Goal: Information Seeking & Learning: Learn about a topic

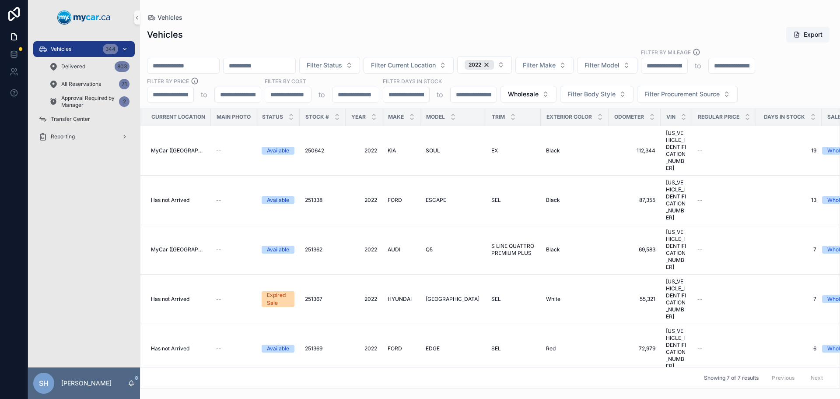
click at [88, 50] on div "Vehicles 344" at bounding box center [84, 49] width 91 height 14
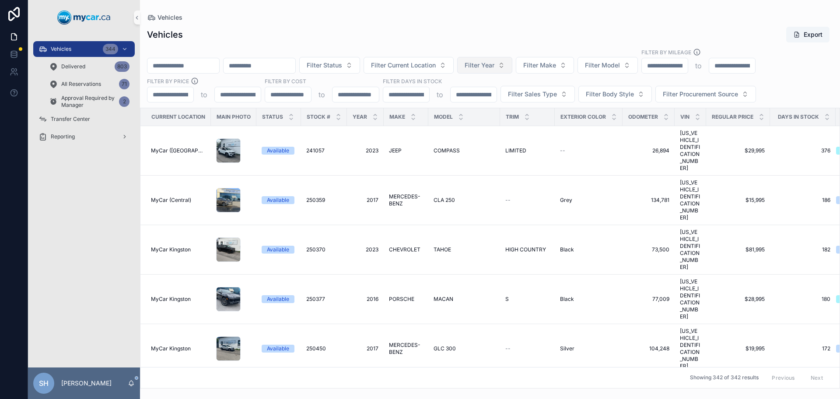
click at [495, 64] on span "Filter Year" at bounding box center [480, 65] width 30 height 9
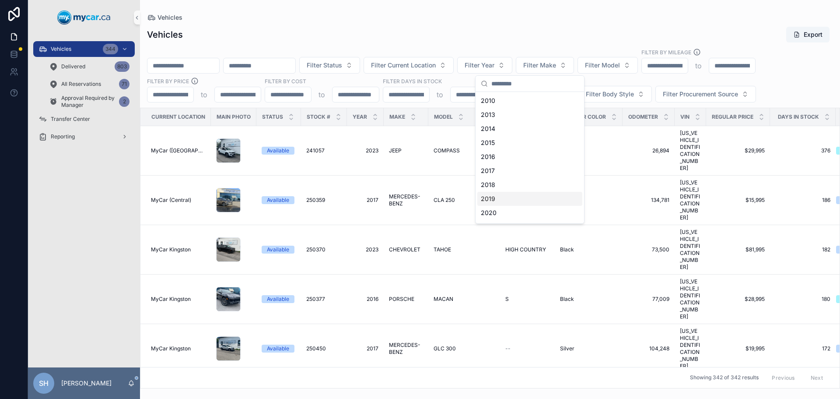
click at [498, 199] on div "2019" at bounding box center [529, 199] width 105 height 14
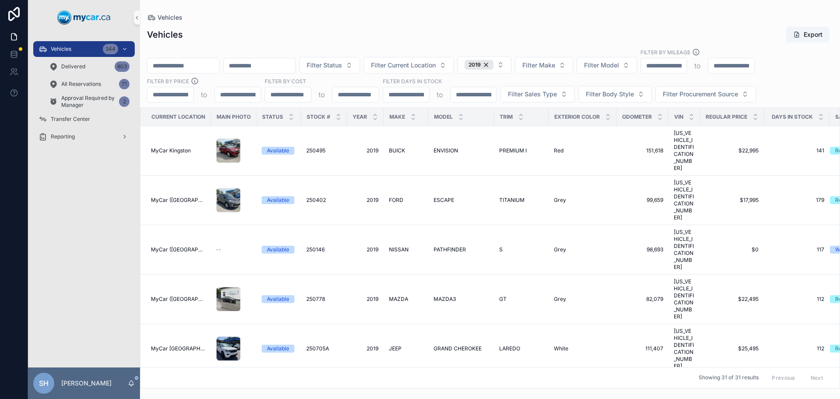
click at [442, 24] on div "Vehicles Export Filter Status Filter Current Location 2019 Filter Make Filter M…" at bounding box center [490, 204] width 700 height 367
click at [555, 67] on span "Filter Make" at bounding box center [539, 65] width 33 height 9
click at [392, 40] on div "Vehicles Export" at bounding box center [490, 34] width 686 height 17
click at [525, 197] on div "TITANIUM TITANIUM" at bounding box center [521, 200] width 44 height 7
